Goal: Task Accomplishment & Management: Complete application form

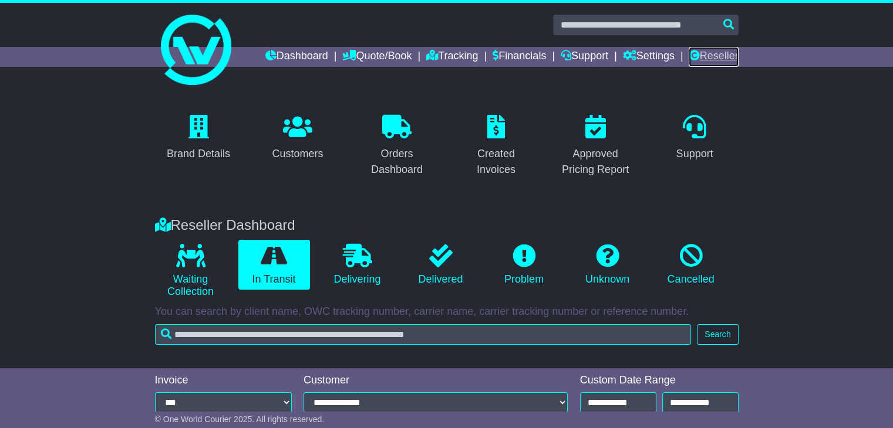
click at [702, 55] on link "Reseller" at bounding box center [713, 57] width 49 height 20
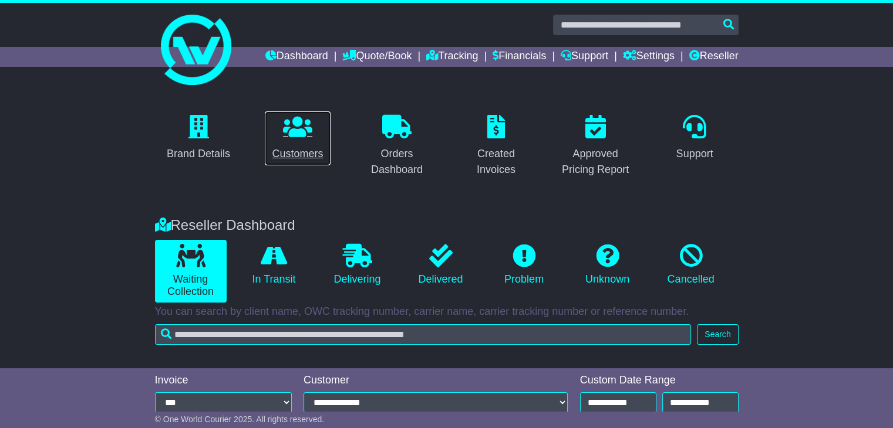
click at [296, 142] on link "Customers" at bounding box center [297, 138] width 66 height 55
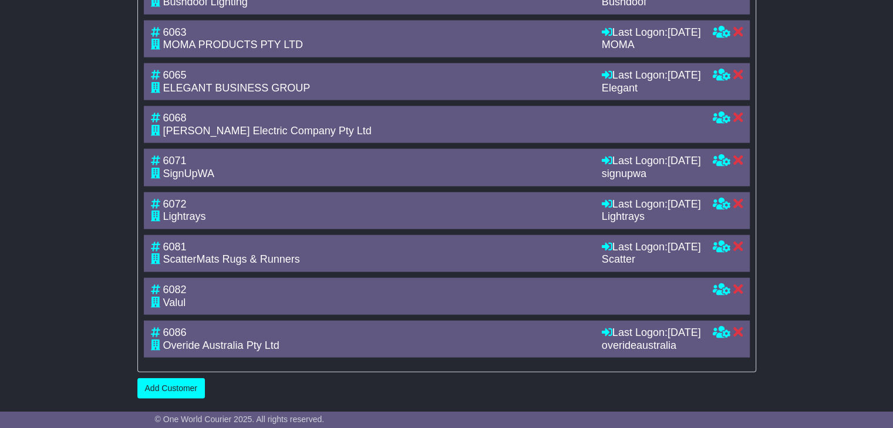
scroll to position [2911, 0]
click at [185, 383] on link "Add Customer" at bounding box center [171, 389] width 68 height 21
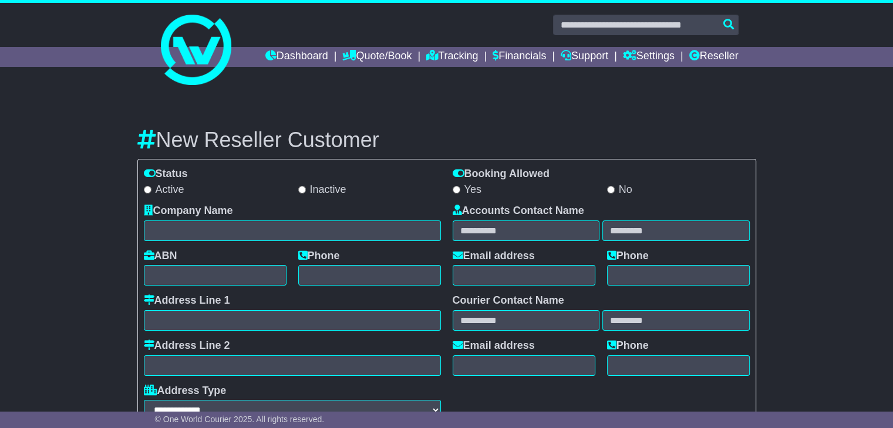
click at [157, 186] on label "Active" at bounding box center [164, 190] width 41 height 13
click at [292, 190] on div "Inactive" at bounding box center [369, 189] width 154 height 13
click at [602, 191] on div "No" at bounding box center [678, 189] width 154 height 13
